Goal: Check status: Check status

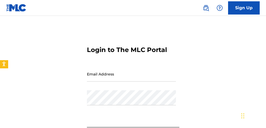
click at [99, 78] on input "Email Address" at bounding box center [131, 73] width 89 height 15
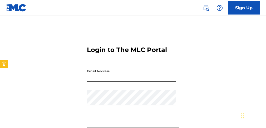
type input "[EMAIL_ADDRESS][DOMAIN_NAME]"
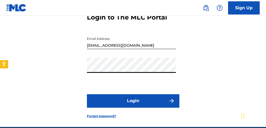
scroll to position [33, 0]
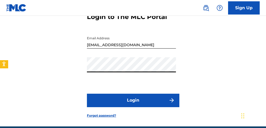
click at [134, 99] on button "Login" at bounding box center [133, 100] width 92 height 13
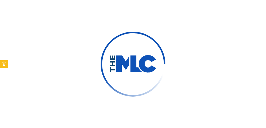
scroll to position [38, 0]
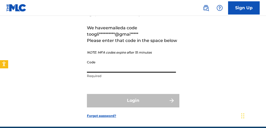
paste input "517384"
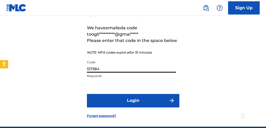
type input "517384"
click at [123, 103] on button "Login" at bounding box center [133, 100] width 92 height 13
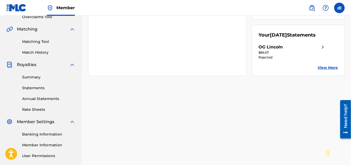
scroll to position [79, 0]
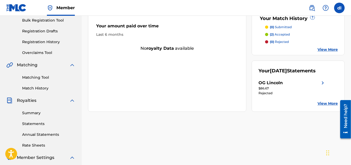
click at [266, 86] on div "OG Lincoln" at bounding box center [293, 83] width 68 height 6
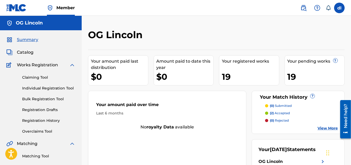
scroll to position [162, 0]
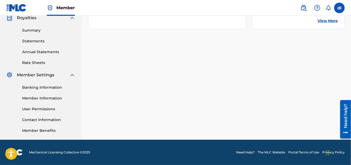
click at [33, 25] on div "Summary Statements Annual Statements Rate Sheets" at bounding box center [40, 43] width 69 height 45
click at [28, 32] on link "Summary" at bounding box center [48, 31] width 53 height 6
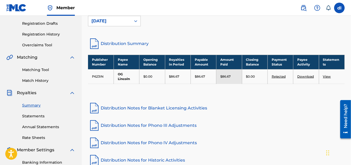
scroll to position [132, 0]
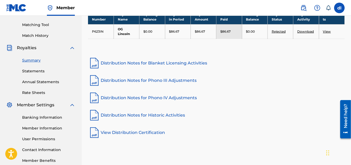
click at [39, 71] on link "Statements" at bounding box center [48, 72] width 53 height 6
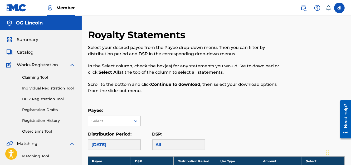
drag, startPoint x: 238, startPoint y: 132, endPoint x: 79, endPoint y: 138, distance: 158.9
click at [237, 132] on div "Distribution Period: September 2025 DSP: All" at bounding box center [216, 140] width 257 height 19
